Goal: Task Accomplishment & Management: Use online tool/utility

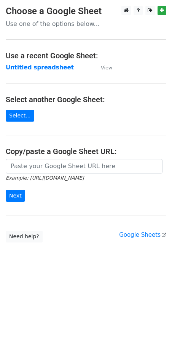
click at [41, 164] on input "url" at bounding box center [84, 166] width 157 height 14
type input "https://docs.google.com/spreadsheets/d/1mZN8LmmG-6tPskuHxfzkI9iGdBxbKHuu1WPoW6q…"
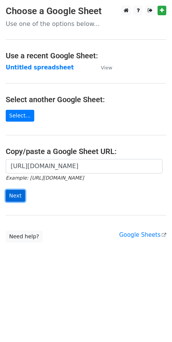
click at [15, 197] on input "Next" at bounding box center [15, 196] width 19 height 12
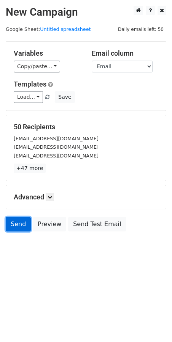
click at [11, 223] on link "Send" at bounding box center [18, 224] width 25 height 14
